Goal: Transaction & Acquisition: Purchase product/service

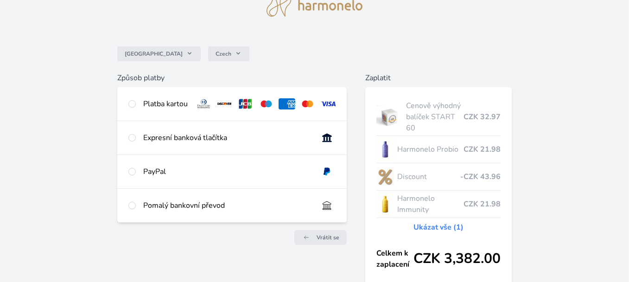
scroll to position [44, 0]
click at [128, 135] on input "radio" at bounding box center [131, 136] width 7 height 7
radio input "true"
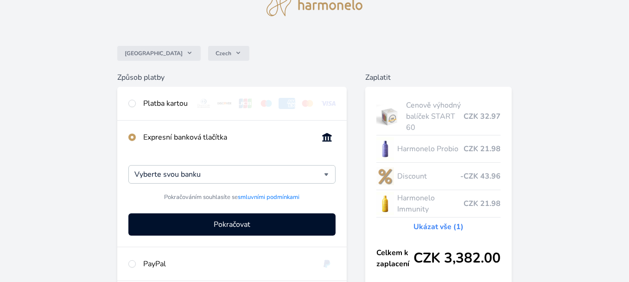
click at [174, 167] on div "Vyberte svou banku Česká spořitelna Komerční banka mTransfer Fio banka Moneta M…" at bounding box center [231, 200] width 229 height 93
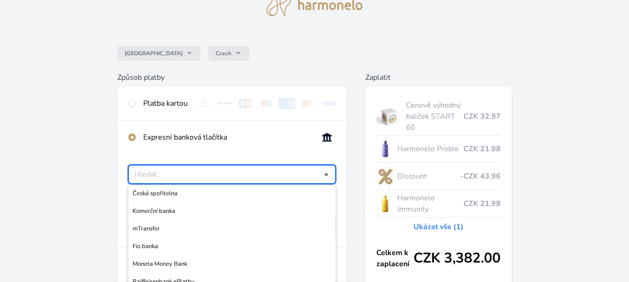
click at [176, 180] on input "Česká spořitelna Komerční banka mTransfer Fio banka Moneta Money Bank Raiffeise…" at bounding box center [228, 174] width 189 height 11
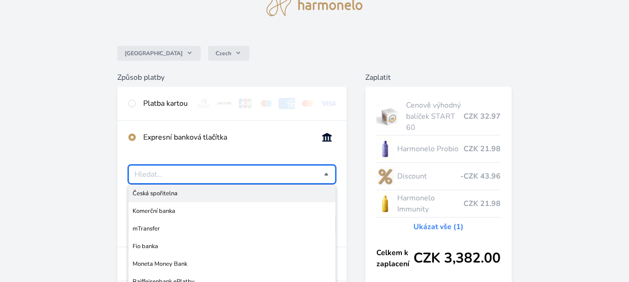
click at [166, 198] on span "Česká spořitelna" at bounding box center [232, 193] width 199 height 9
type input "Česká spořitelna"
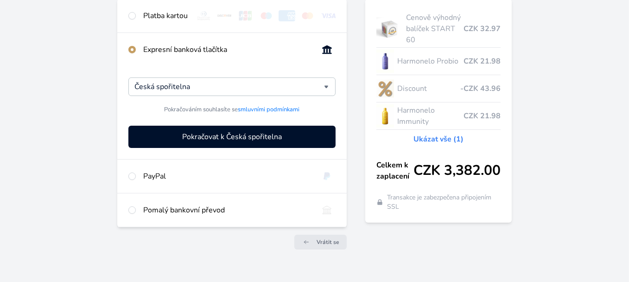
scroll to position [132, 0]
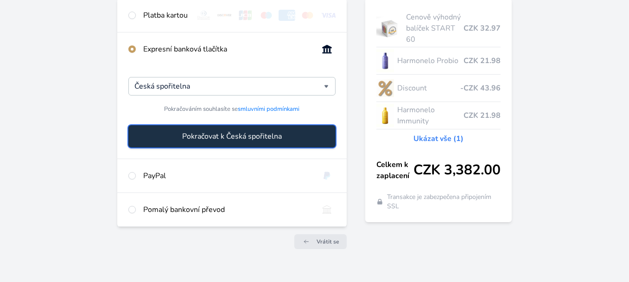
click at [184, 142] on span "Pokračovat k Česká spořitelna" at bounding box center [232, 136] width 100 height 11
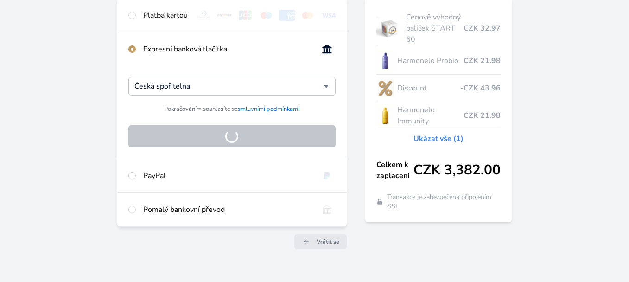
scroll to position [112, 0]
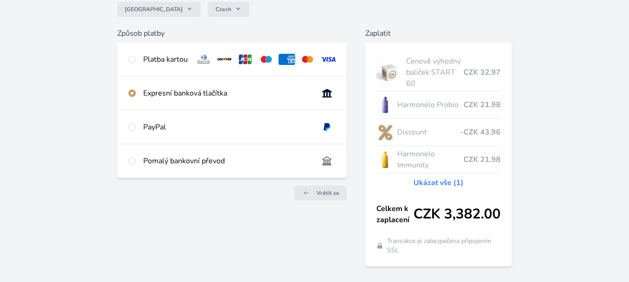
scroll to position [83, 0]
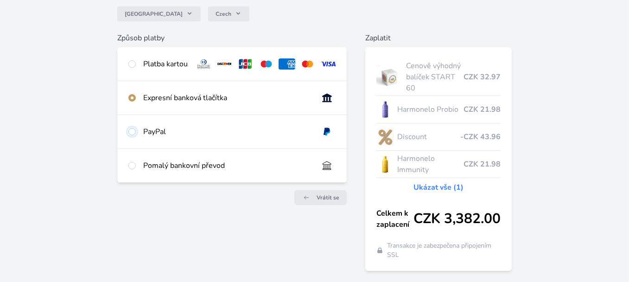
click at [134, 129] on input "radio" at bounding box center [131, 131] width 7 height 7
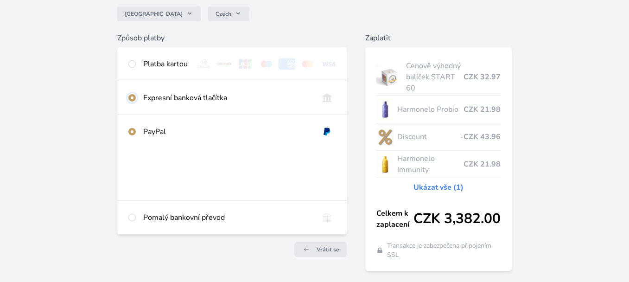
click at [132, 101] on input "radio" at bounding box center [131, 97] width 7 height 7
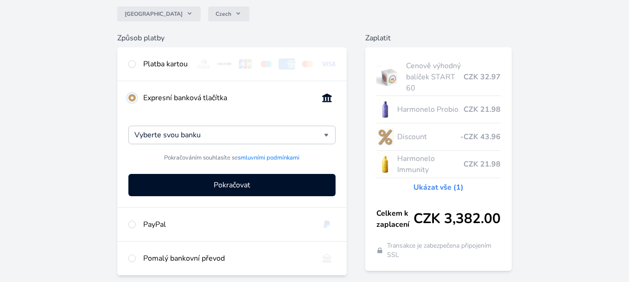
click at [132, 101] on input "radio" at bounding box center [131, 97] width 7 height 7
click at [131, 228] on input "radio" at bounding box center [131, 224] width 7 height 7
radio input "true"
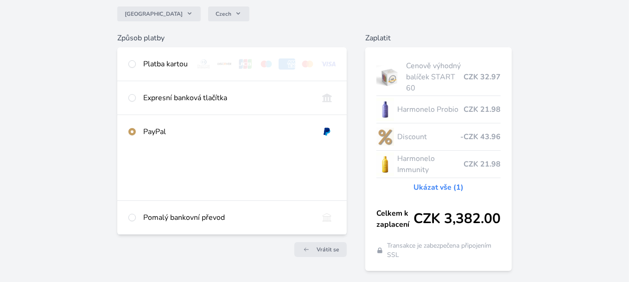
click at [158, 100] on div "Expresní banková tlačítka" at bounding box center [227, 97] width 168 height 11
radio input "true"
radio input "false"
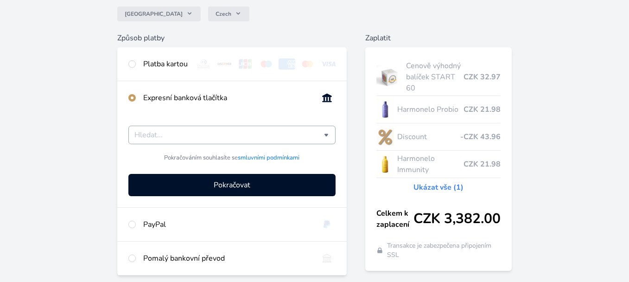
click at [190, 140] on input "Česká spořitelna Komerční banka mTransfer Fio banka Moneta Money Bank Raiffeise…" at bounding box center [228, 134] width 189 height 11
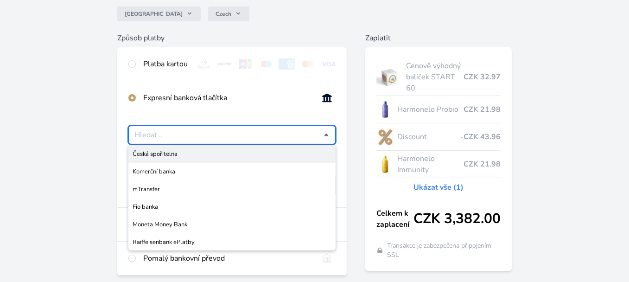
click at [161, 158] on span "Česká spořitelna" at bounding box center [232, 153] width 199 height 9
type input "Česká spořitelna"
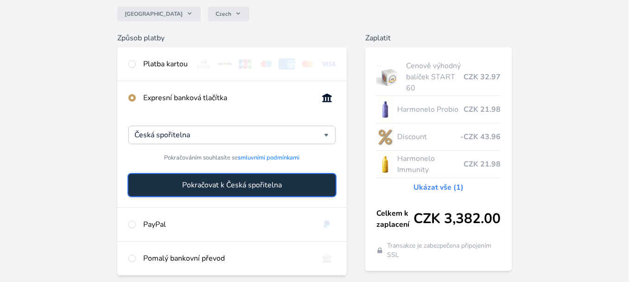
click at [220, 188] on span "Pokračovat k Česká spořitelna" at bounding box center [232, 184] width 100 height 11
